Goal: Task Accomplishment & Management: Manage account settings

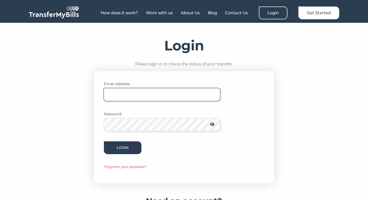
click at [133, 90] on input "Email Address" at bounding box center [162, 94] width 116 height 13
type input "wahidtashkandi@gmail.com"
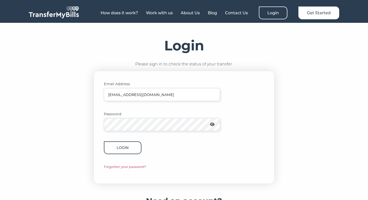
click at [128, 141] on button "Login" at bounding box center [123, 147] width 38 height 13
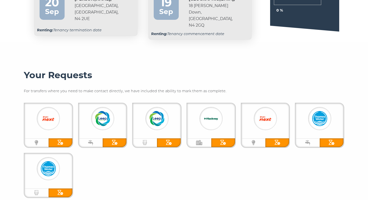
scroll to position [114, 0]
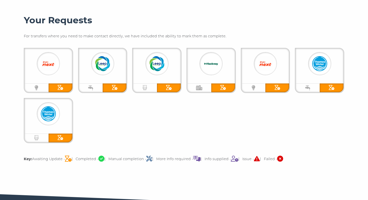
click at [279, 85] on icon at bounding box center [277, 87] width 6 height 5
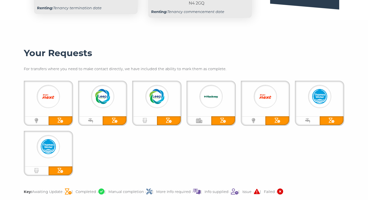
scroll to position [0, 0]
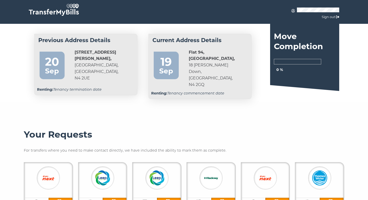
click at [159, 65] on div "Sep" at bounding box center [166, 70] width 20 height 11
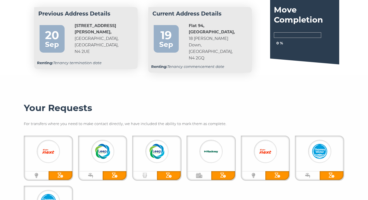
scroll to position [85, 0]
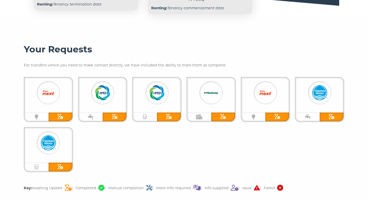
click at [60, 96] on div at bounding box center [49, 96] width 48 height 31
click at [59, 115] on div at bounding box center [61, 116] width 24 height 9
click at [40, 114] on div "Electricity" at bounding box center [37, 116] width 24 height 9
click at [52, 85] on img at bounding box center [48, 92] width 15 height 15
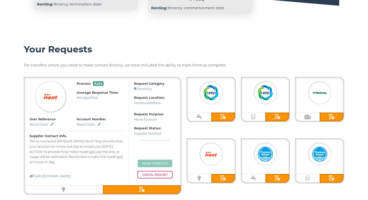
click at [216, 87] on img at bounding box center [210, 92] width 15 height 15
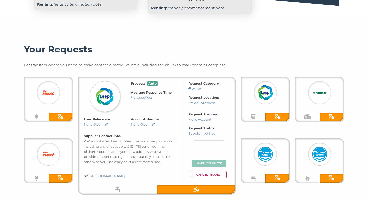
click at [263, 88] on img at bounding box center [265, 92] width 15 height 15
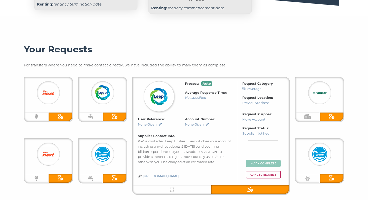
click at [316, 87] on img at bounding box center [319, 92] width 15 height 15
